Goal: Transaction & Acquisition: Download file/media

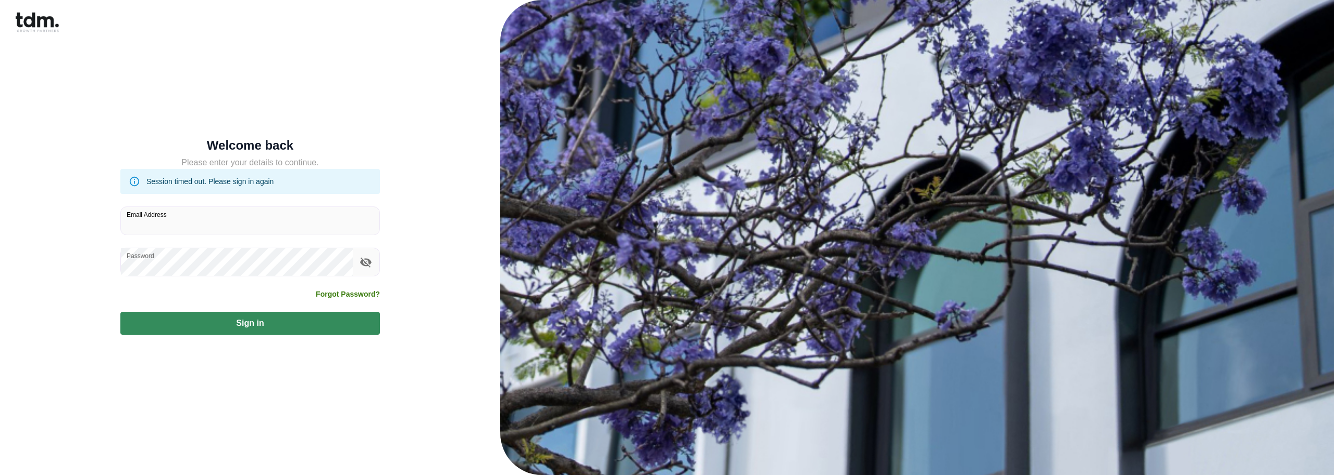
type input "**********"
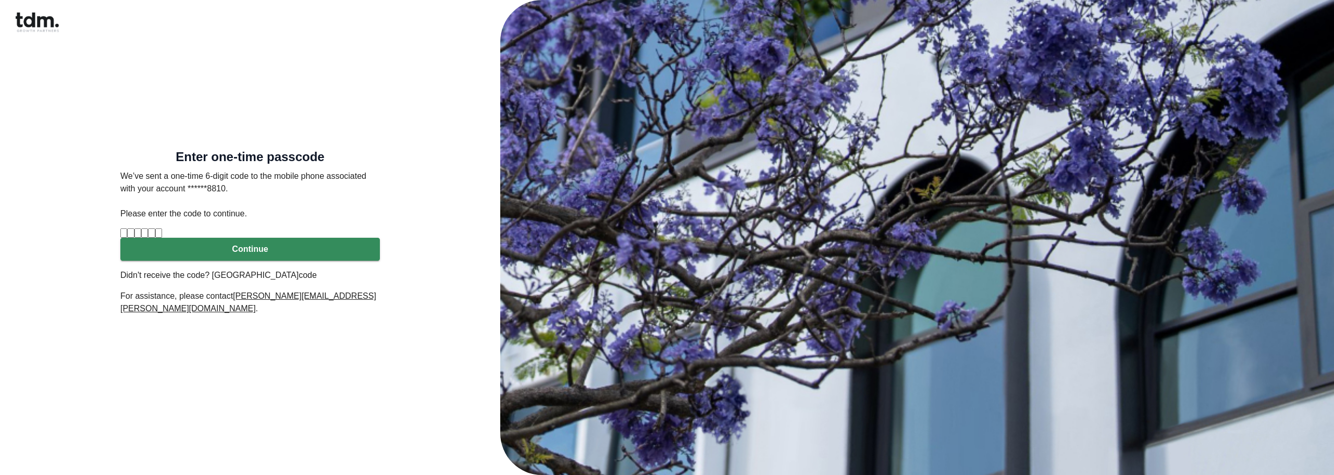
type input "*"
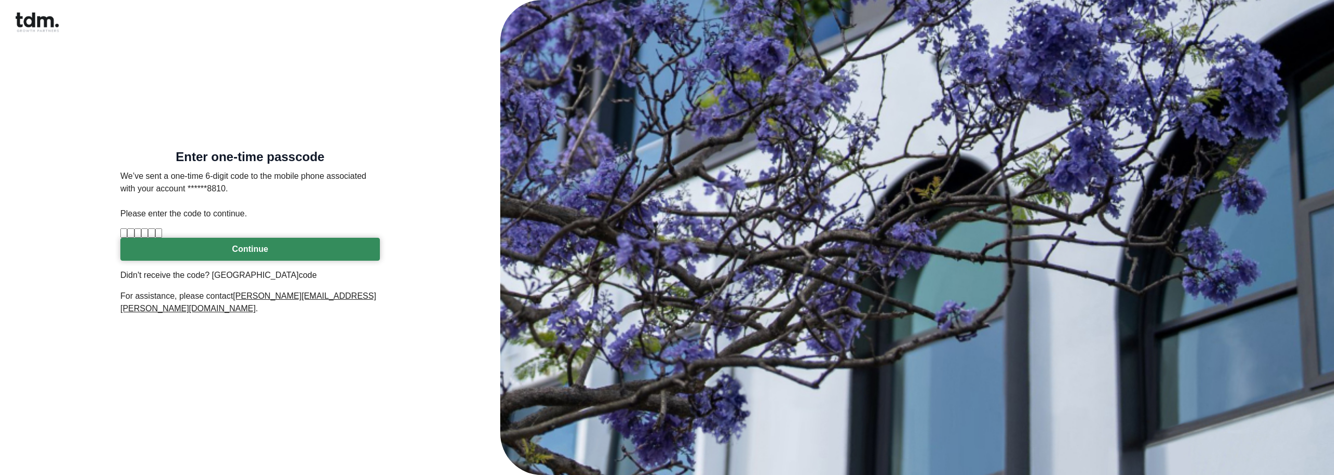
type input "*"
click at [283, 260] on button "Continue" at bounding box center [249, 249] width 259 height 23
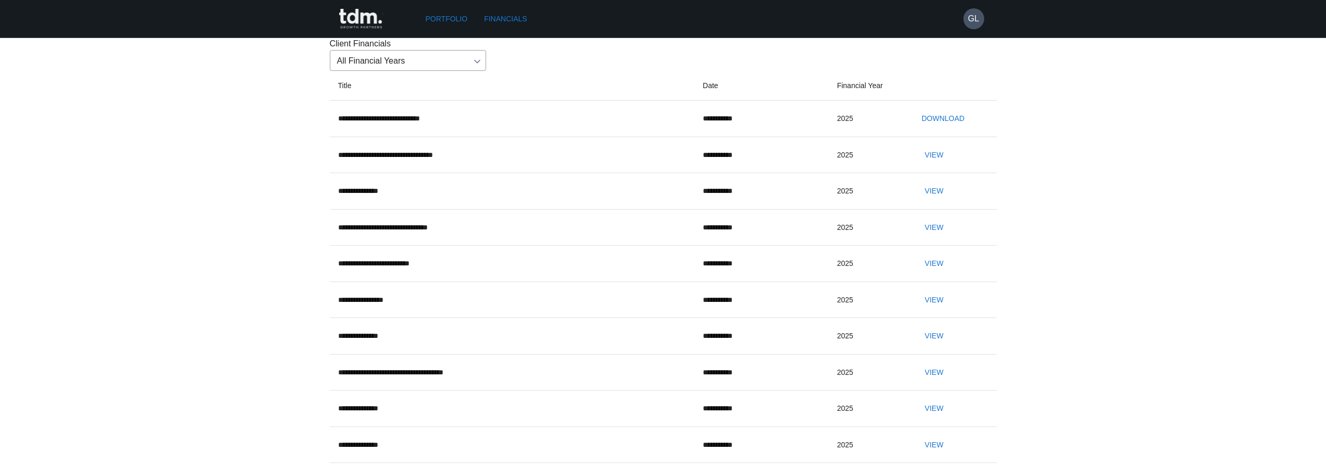
click at [941, 128] on button "Download" at bounding box center [942, 118] width 51 height 19
click at [955, 128] on button "Download" at bounding box center [942, 118] width 51 height 19
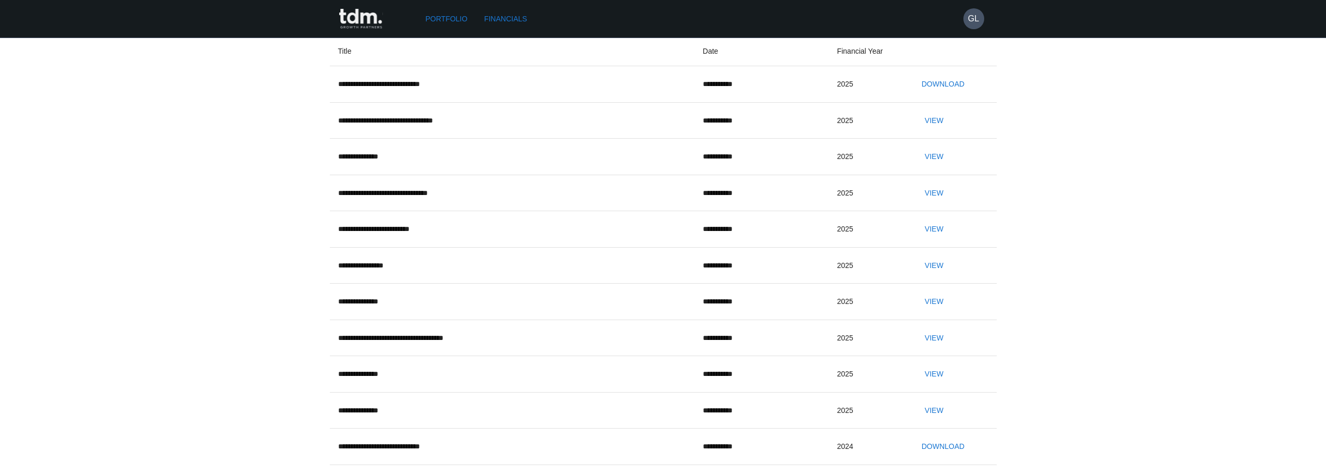
scroll to position [52, 0]
